Goal: Find specific page/section: Find specific page/section

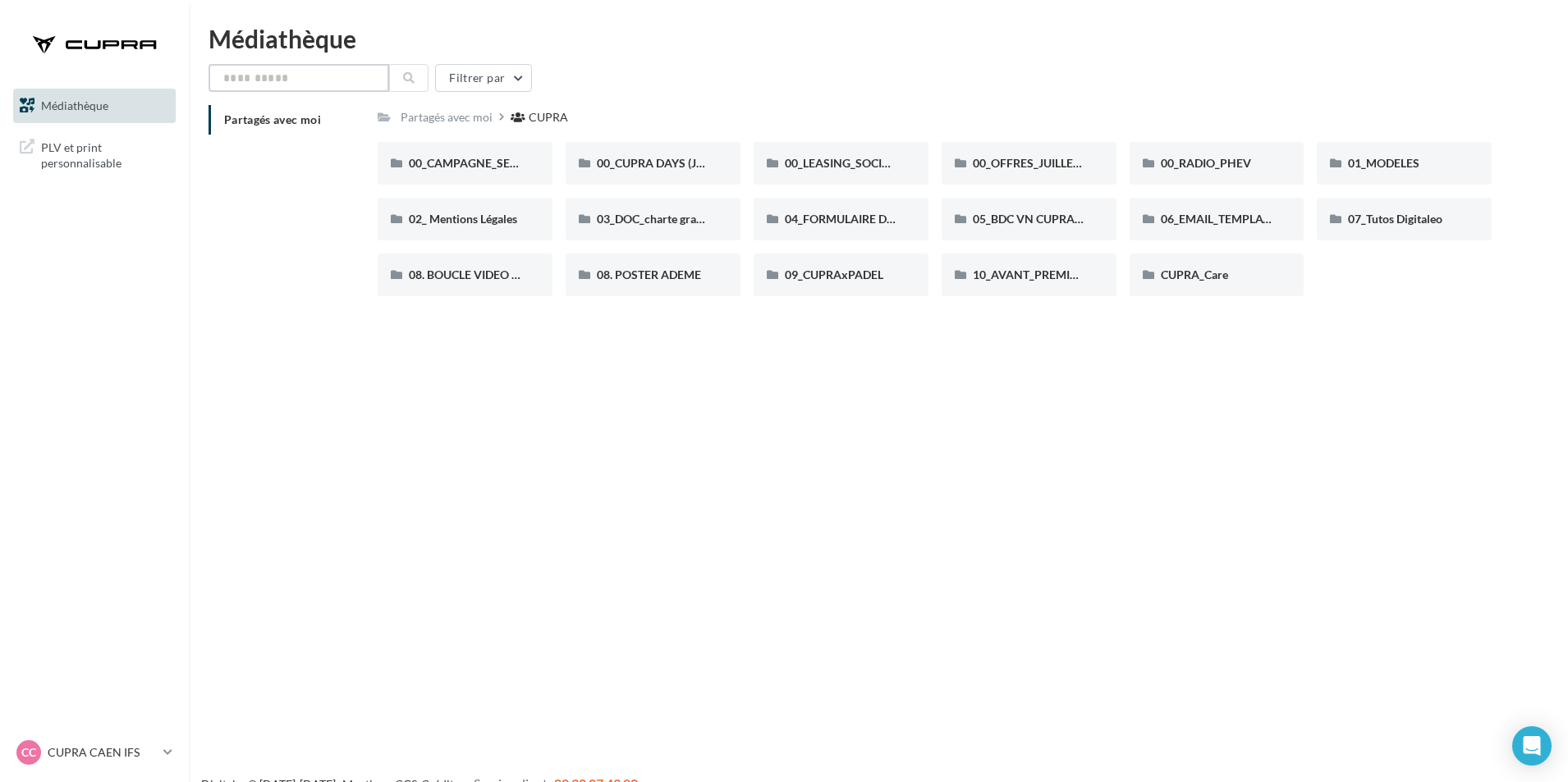
click at [294, 76] on input "text" at bounding box center [298, 78] width 180 height 28
click at [407, 75] on icon at bounding box center [409, 78] width 11 height 11
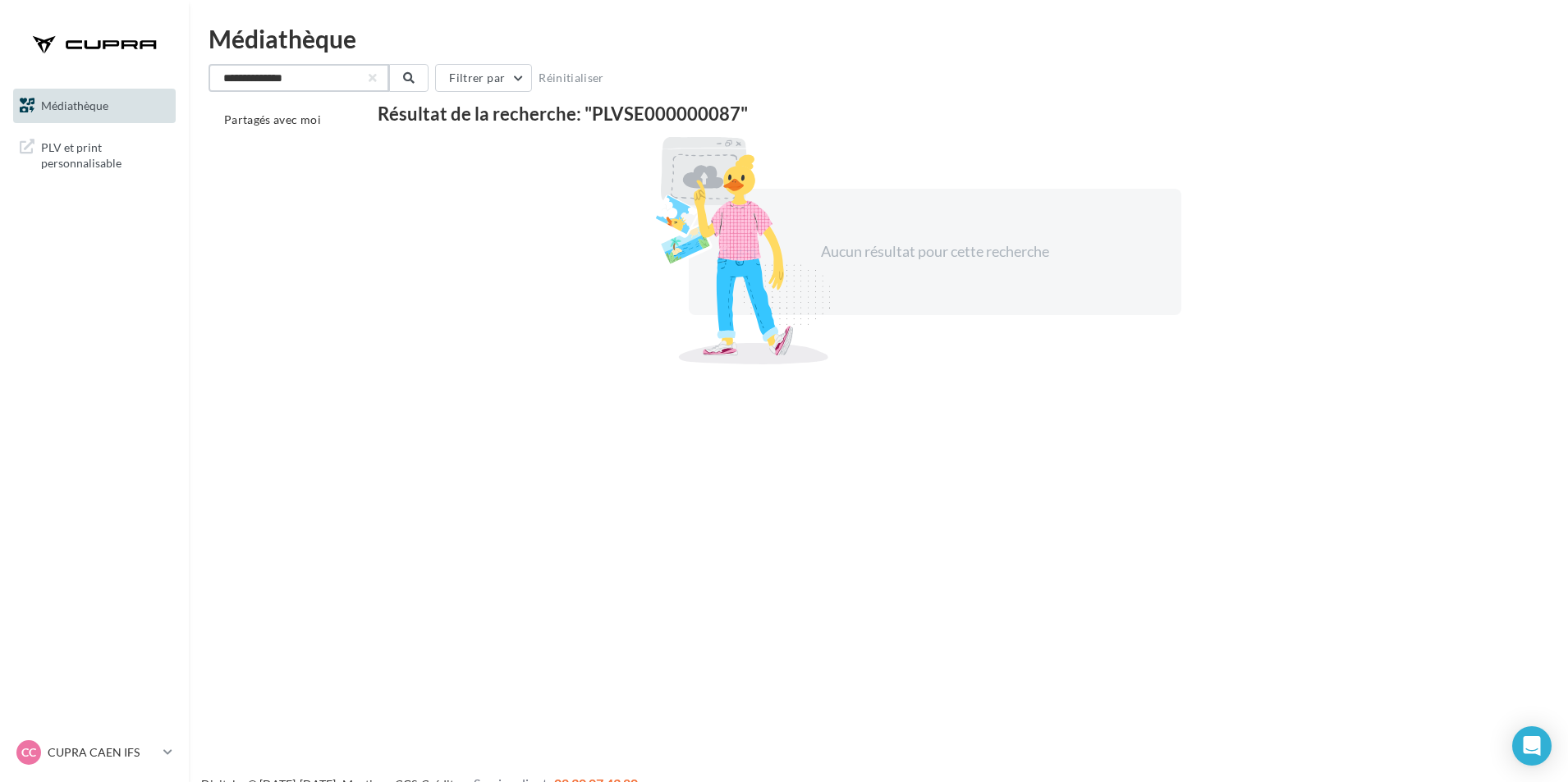
drag, startPoint x: 240, startPoint y: 79, endPoint x: -45, endPoint y: 106, distance: 286.3
click at [0, 106] on html "Mes cibles Médiathèque" at bounding box center [784, 391] width 1568 height 782
type input "**********"
click at [412, 75] on icon at bounding box center [409, 78] width 11 height 11
click at [87, 145] on span "PLV et print personnalisable" at bounding box center [106, 153] width 128 height 35
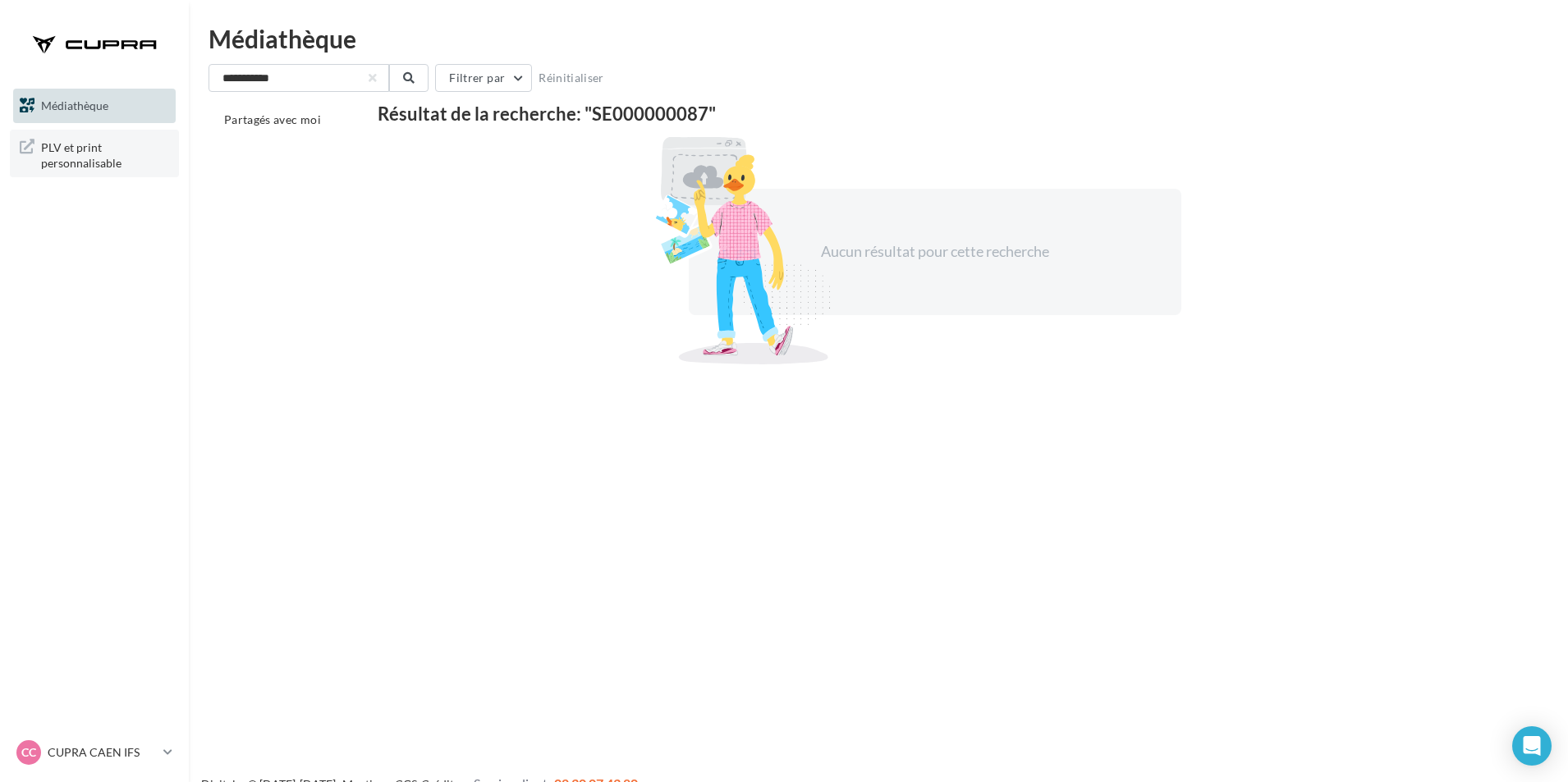
click at [86, 158] on span "PLV et print personnalisable" at bounding box center [106, 153] width 128 height 35
drag, startPoint x: 367, startPoint y: 79, endPoint x: 76, endPoint y: 42, distance: 293.3
click at [121, 60] on div "Mes cibles Médiathèque" at bounding box center [784, 417] width 1568 height 782
click at [94, 141] on span "PLV et print personnalisable" at bounding box center [106, 153] width 128 height 35
click at [74, 149] on span "PLV et print personnalisable" at bounding box center [106, 153] width 128 height 35
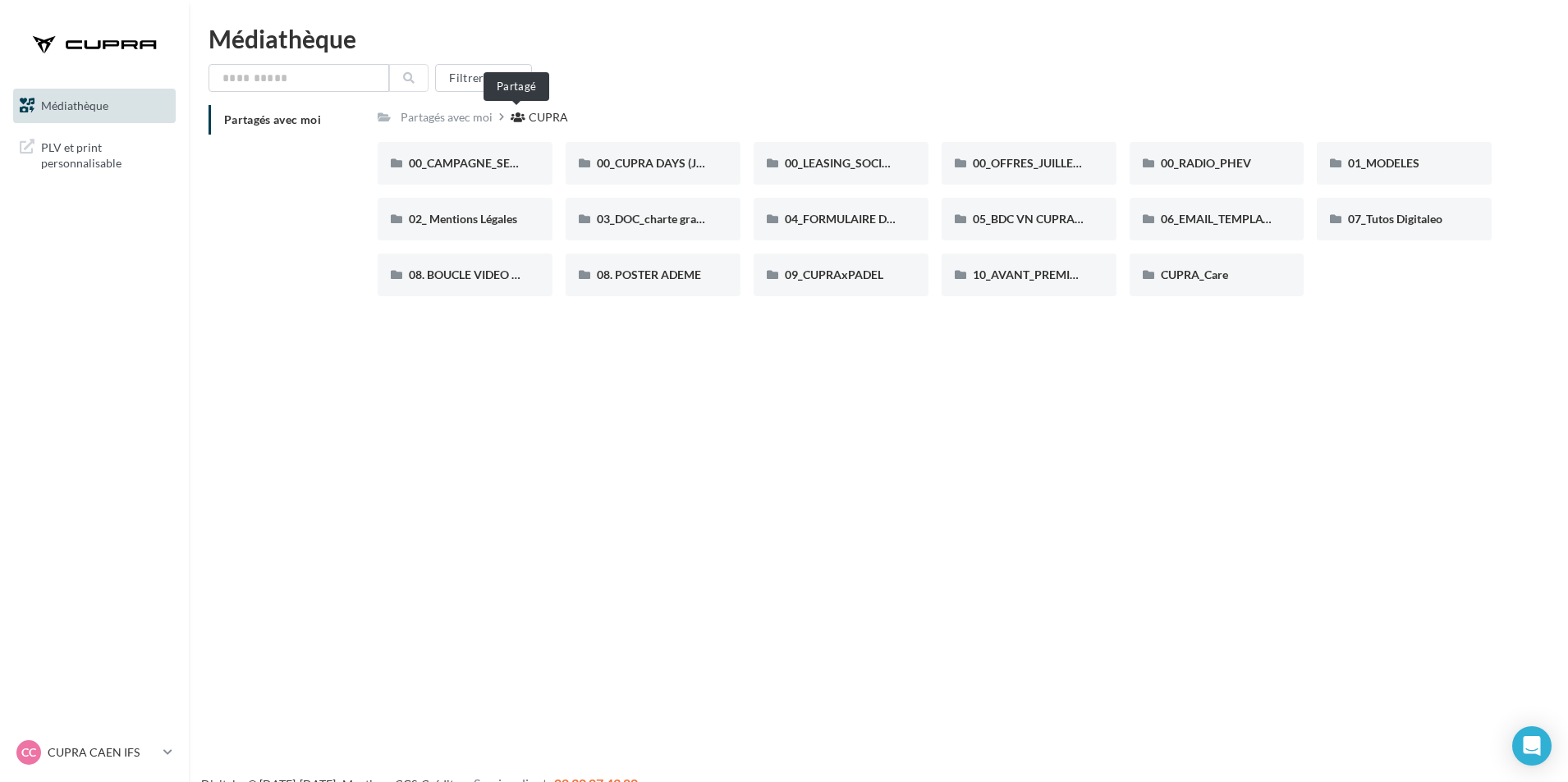
click at [511, 111] on icon at bounding box center [518, 117] width 15 height 11
click at [528, 124] on div "CUPRA" at bounding box center [548, 117] width 40 height 16
click at [464, 126] on div "Partagés avec moi" at bounding box center [446, 116] width 98 height 24
click at [251, 120] on span "Partagés avec moi" at bounding box center [273, 119] width 97 height 14
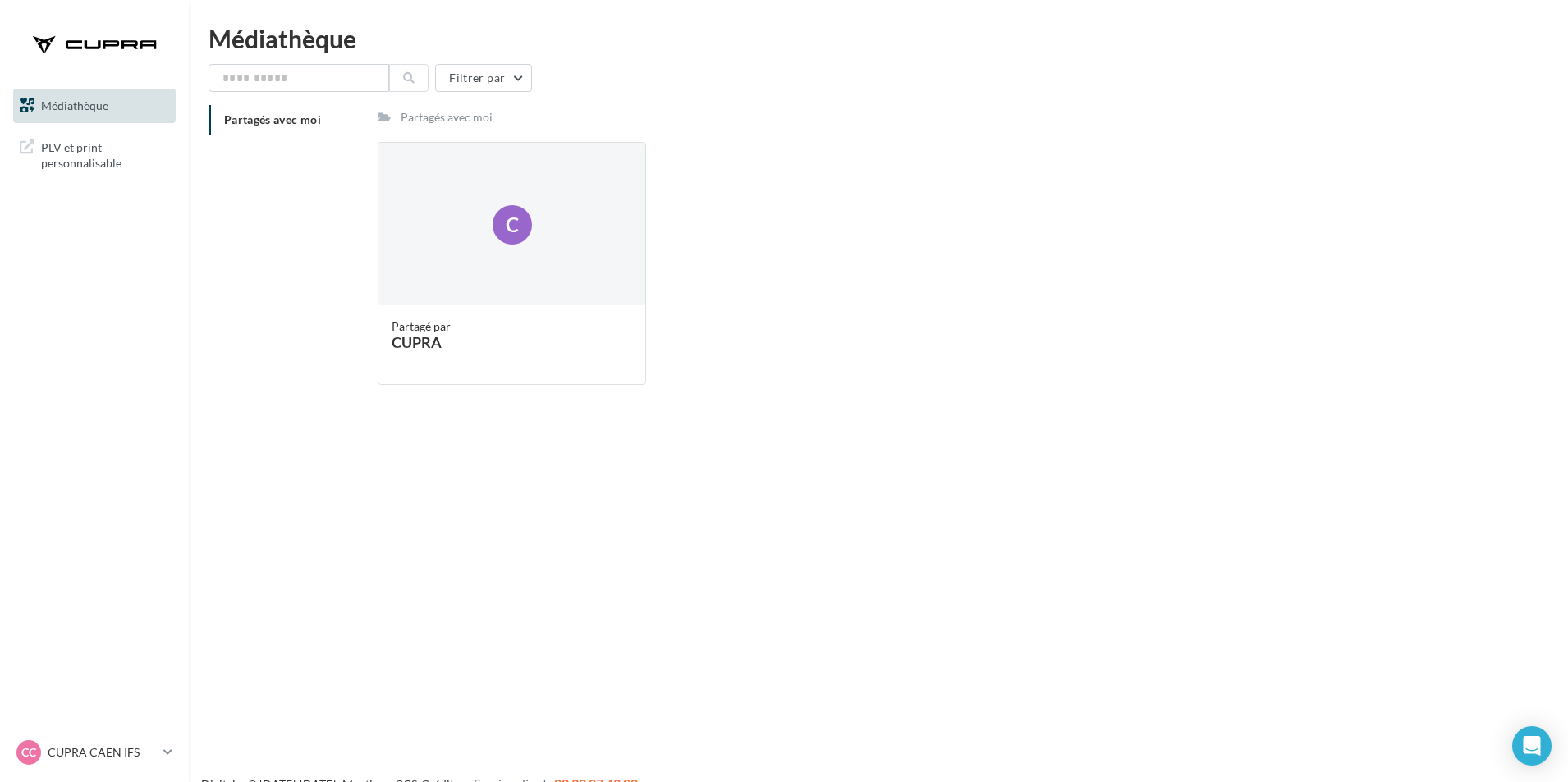
click at [251, 120] on span "Partagés avec moi" at bounding box center [273, 119] width 97 height 14
click at [89, 114] on link "Médiathèque" at bounding box center [93, 106] width 169 height 35
